Goal: Task Accomplishment & Management: Use online tool/utility

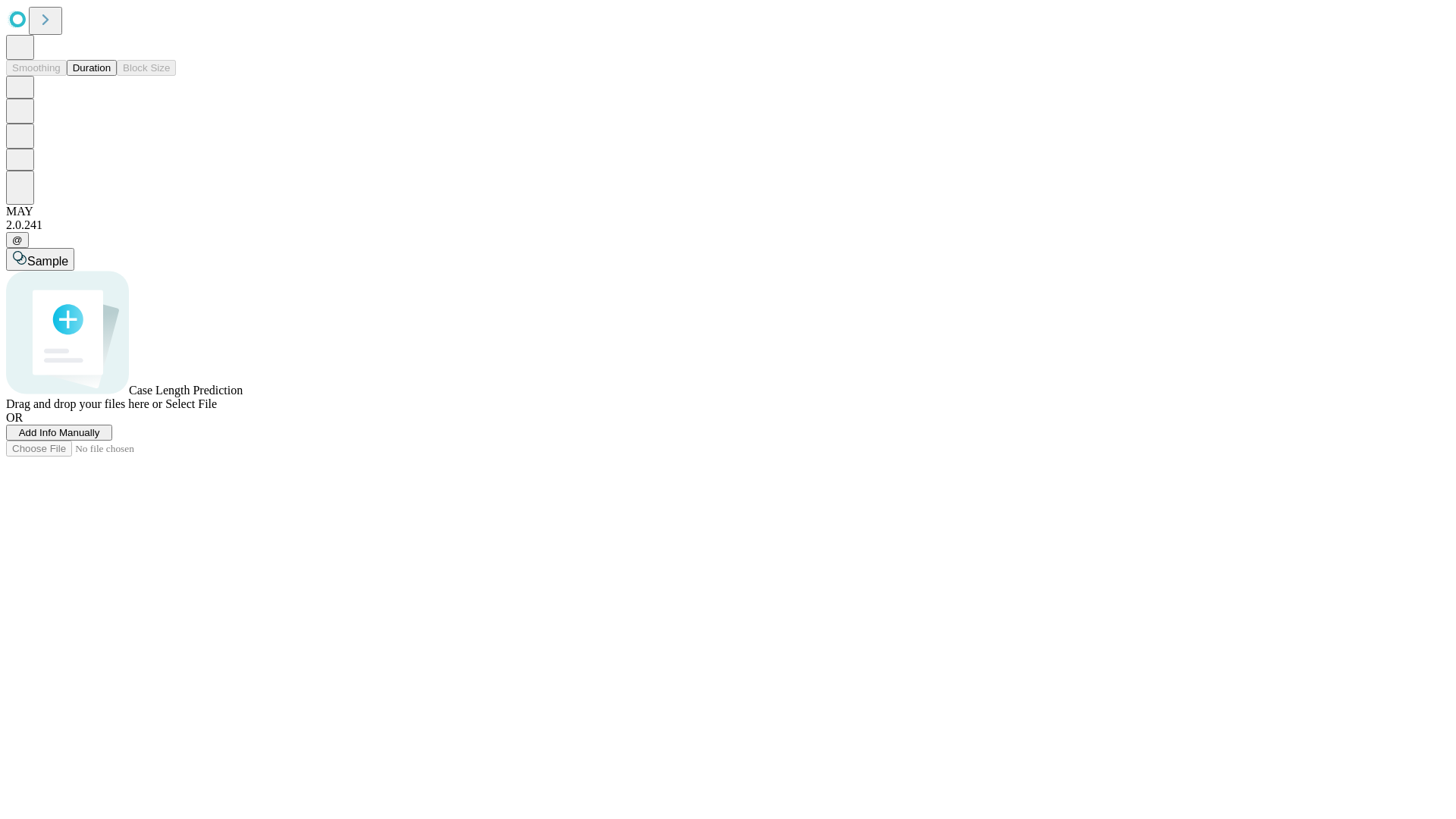
click at [111, 76] on button "Duration" at bounding box center [91, 67] width 50 height 16
click at [217, 410] on span "Select File" at bounding box center [192, 404] width 52 height 13
